Goal: Task Accomplishment & Management: Complete application form

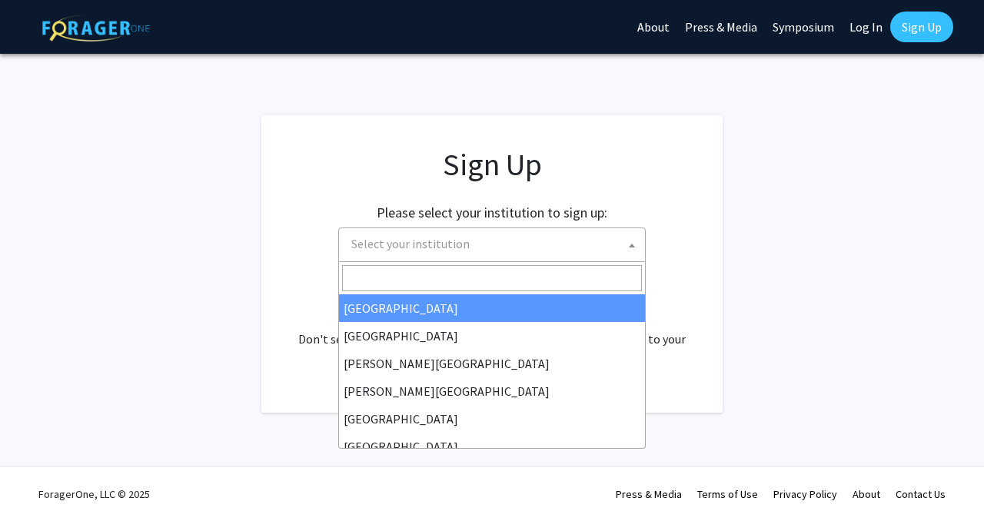
click at [585, 244] on span "Select your institution" at bounding box center [495, 244] width 300 height 32
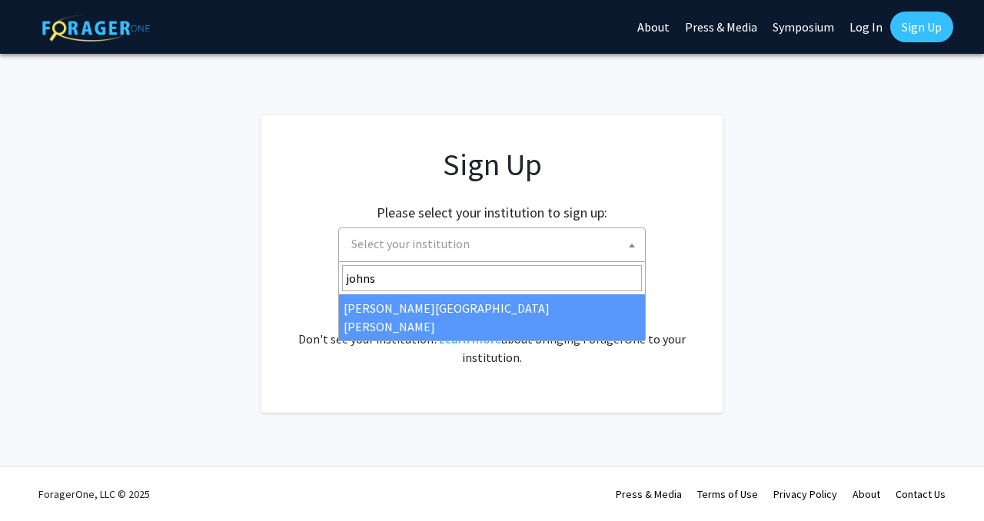
type input "johns"
select select "1"
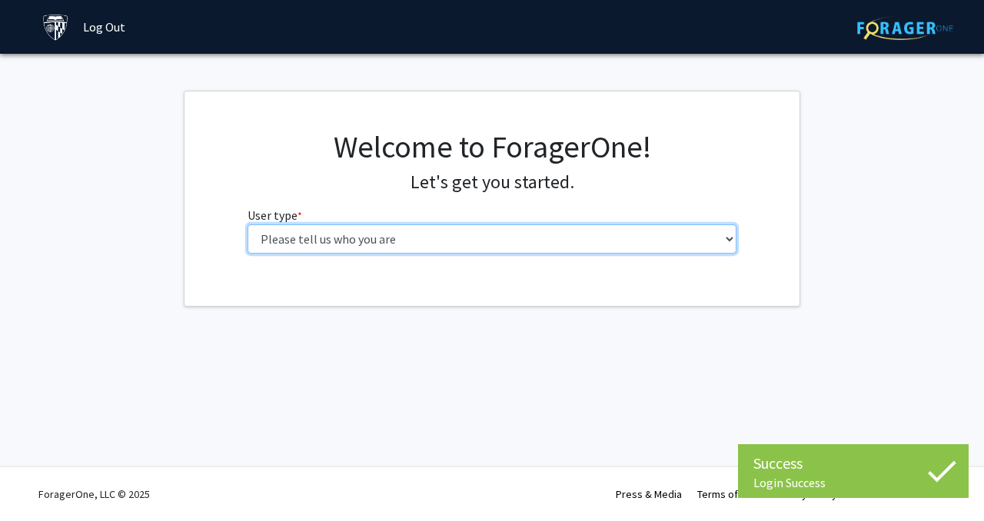
click at [425, 237] on select "Please tell us who you are Undergraduate Student Master's Student Doctoral Cand…" at bounding box center [493, 239] width 490 height 29
select select "1: undergrad"
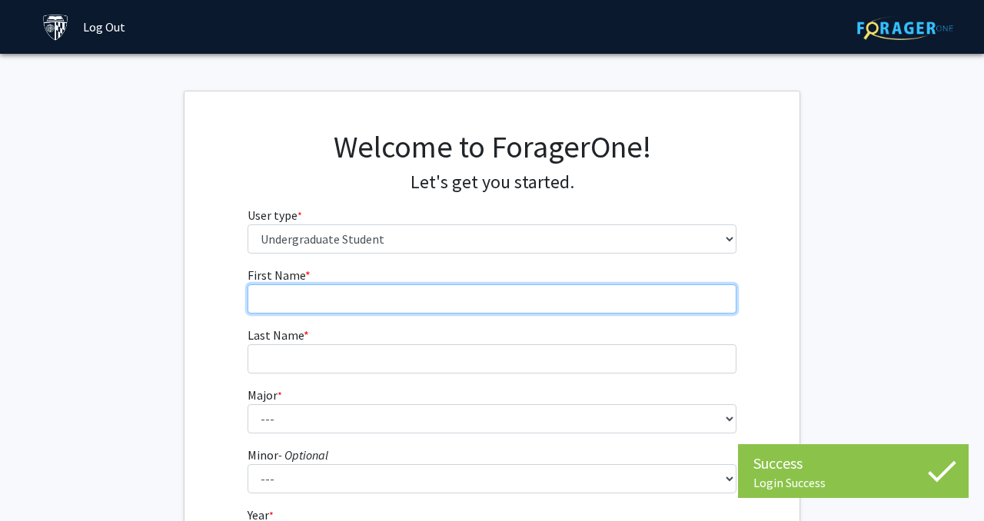
click at [450, 292] on input "First Name * required" at bounding box center [493, 299] width 490 height 29
type input "Maya"
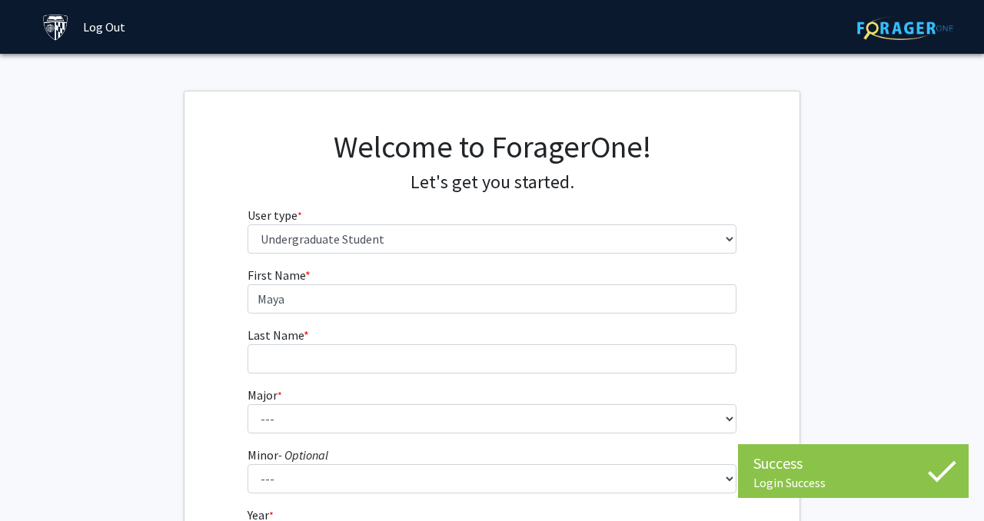
type input "Jowata"
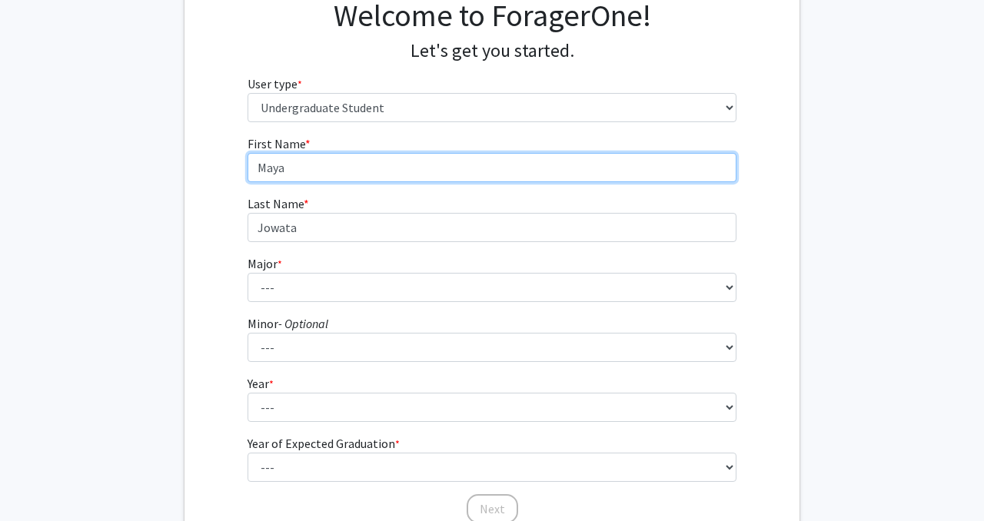
scroll to position [140, 0]
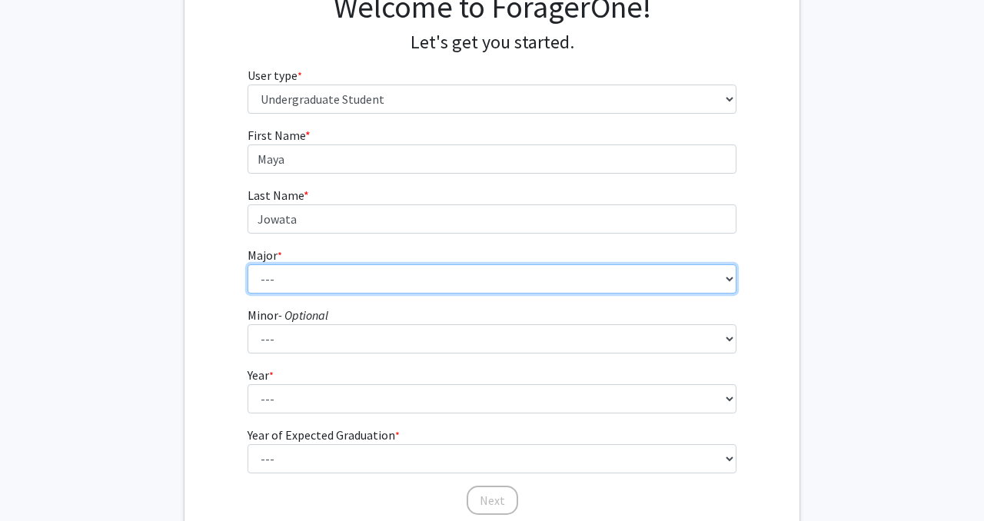
click at [336, 274] on select "--- Africana Studies Anthropology Applied Mathematics & Statistics Archaeology …" at bounding box center [493, 279] width 490 height 29
select select "9: 24"
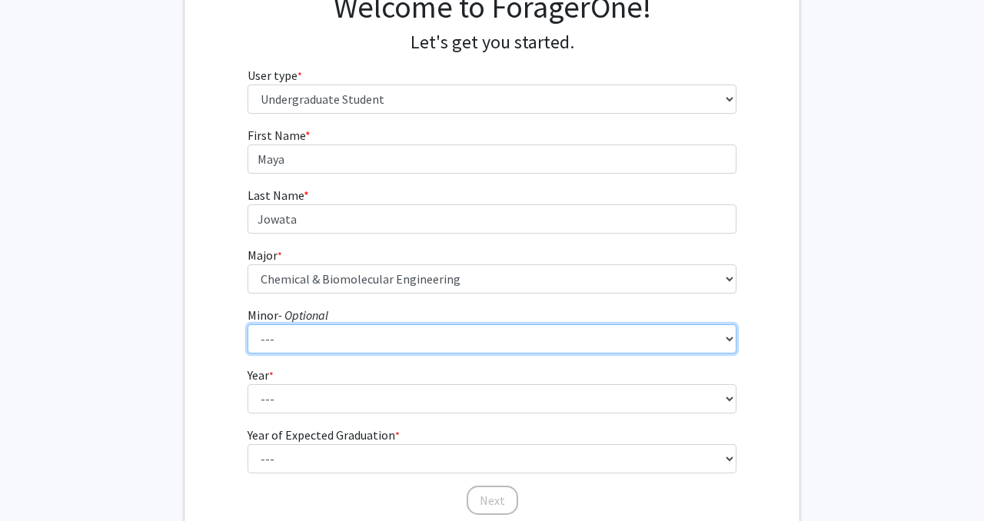
click at [312, 350] on select "--- Accounting and Financial Management Africana Studies Anthropology Applied M…" at bounding box center [493, 338] width 490 height 29
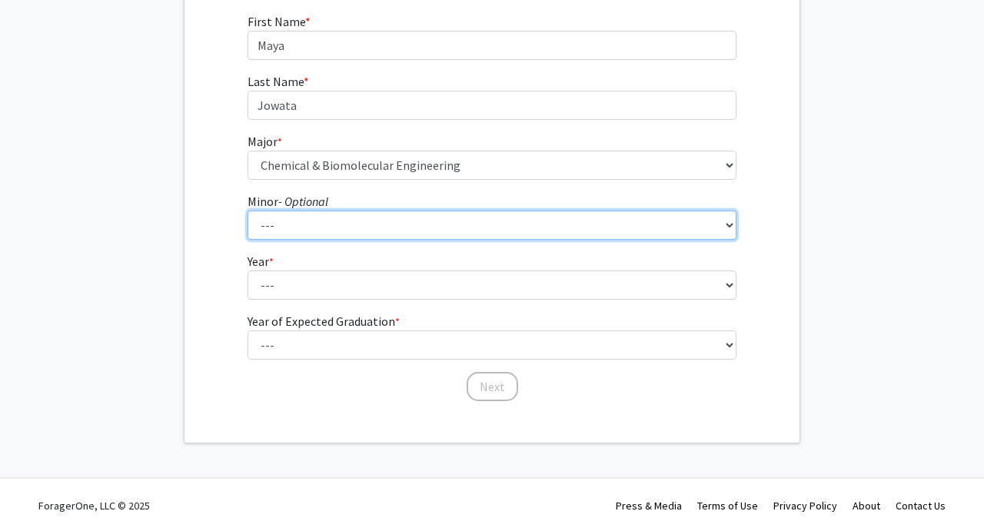
scroll to position [253, 0]
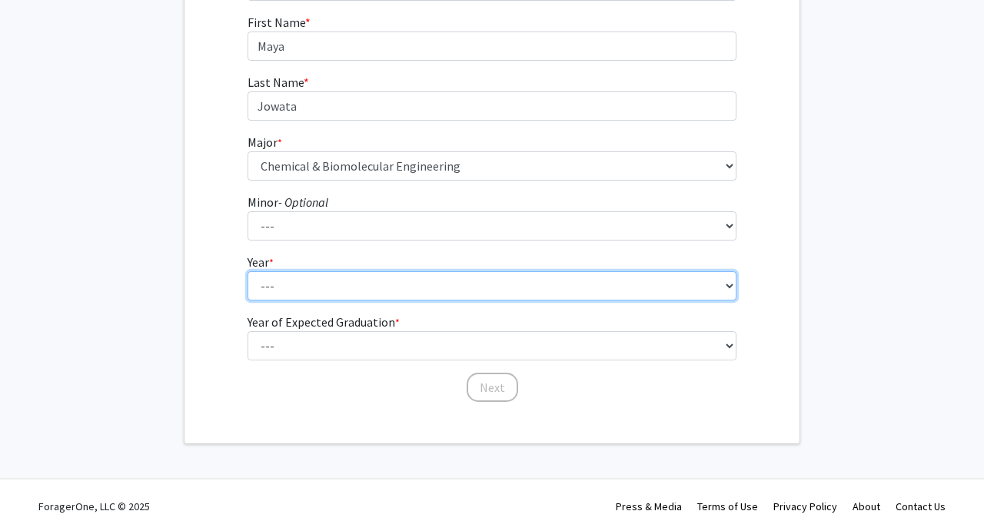
click at [304, 287] on select "--- First-year Sophomore Junior Senior Postbaccalaureate Certificate" at bounding box center [493, 285] width 490 height 29
select select "1: first-year"
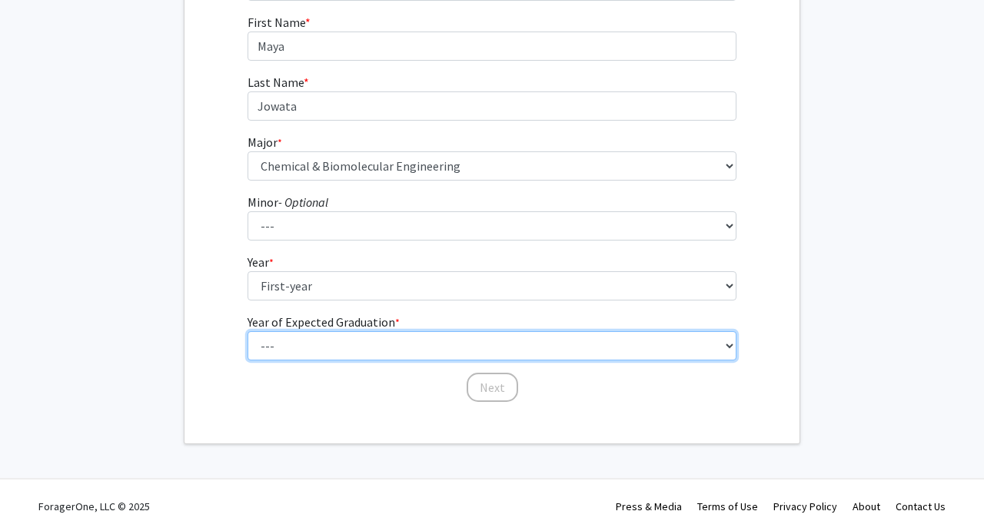
click at [304, 350] on select "--- 2025 2026 2027 2028 2029 2030 2031 2032 2033 2034" at bounding box center [493, 345] width 490 height 29
select select "5: 2029"
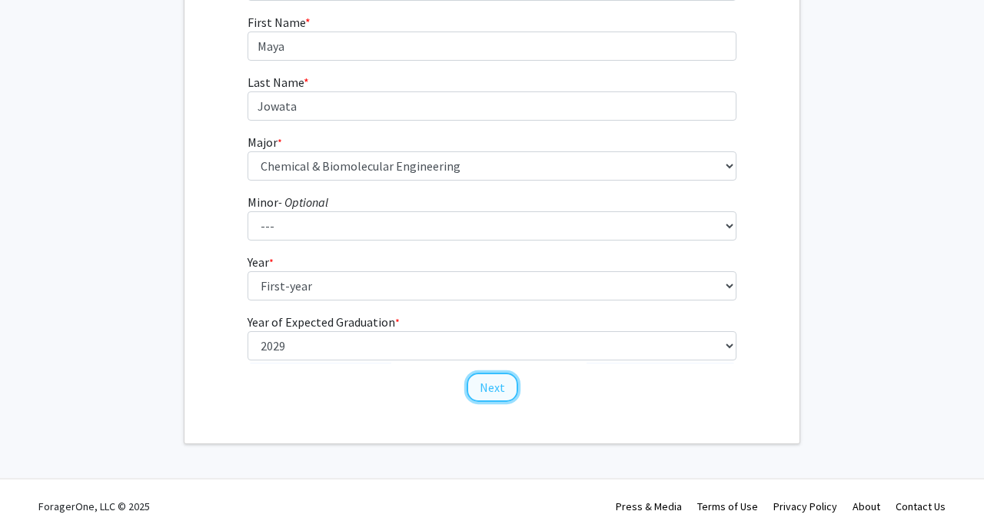
click at [484, 386] on button "Next" at bounding box center [493, 387] width 52 height 29
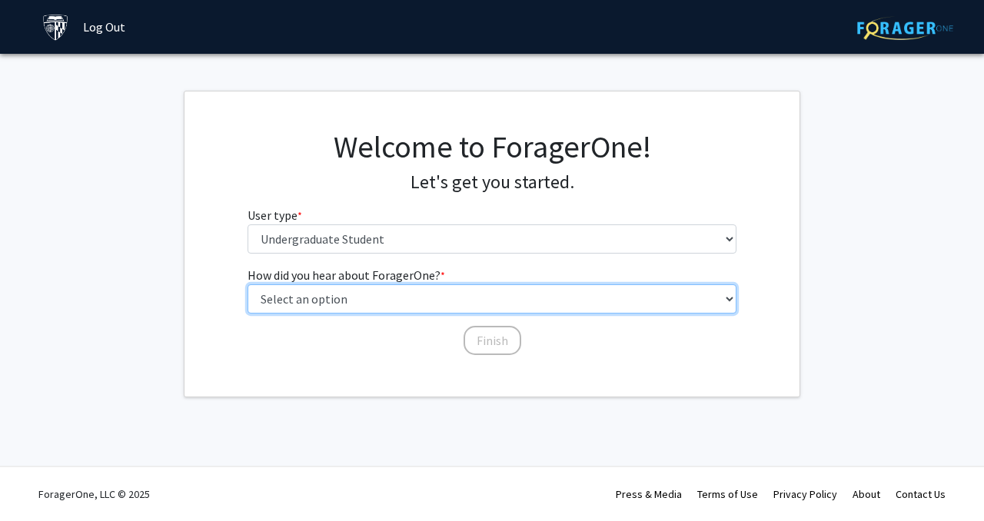
click at [413, 291] on select "Select an option Peer/student recommendation Faculty/staff recommendation Unive…" at bounding box center [493, 299] width 490 height 29
select select "2: faculty_recommendation"
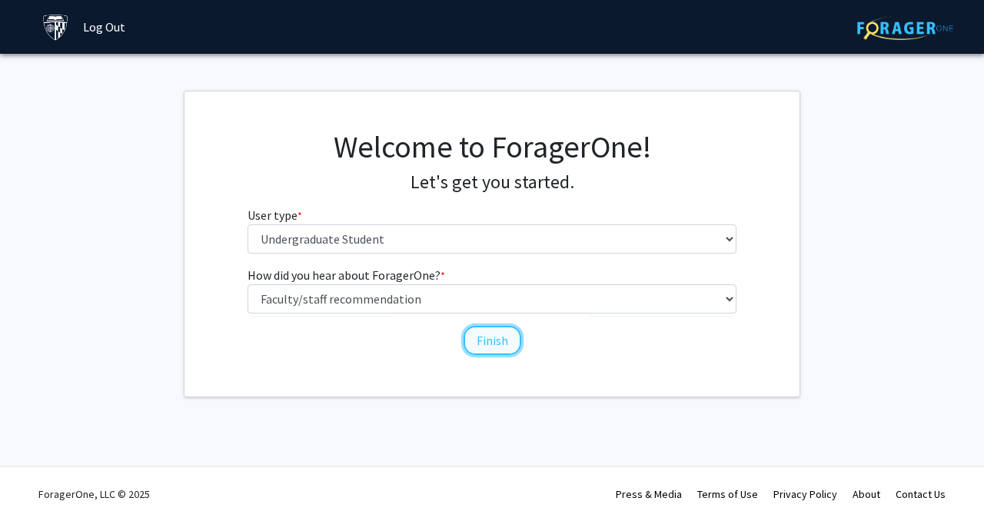
click at [489, 341] on button "Finish" at bounding box center [493, 340] width 58 height 29
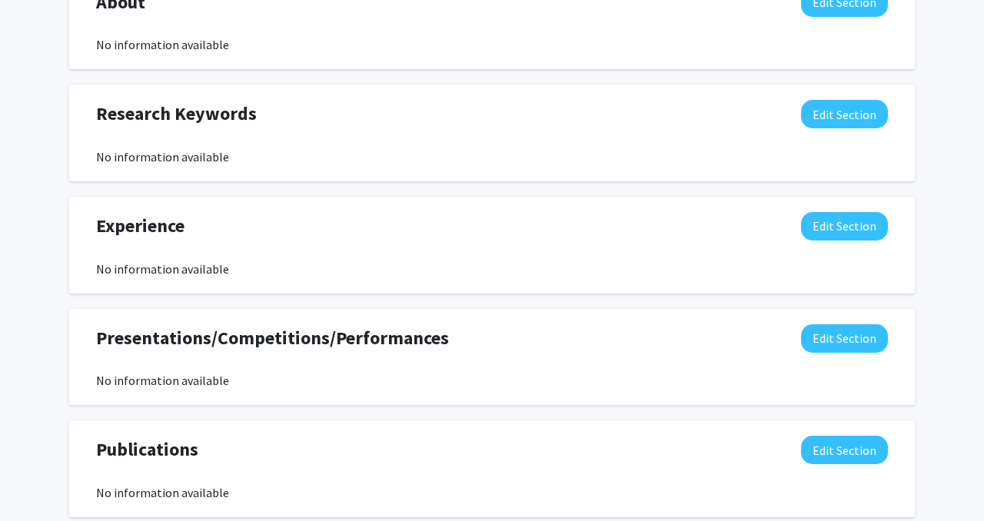
scroll to position [970, 0]
